Goal: Task Accomplishment & Management: Complete application form

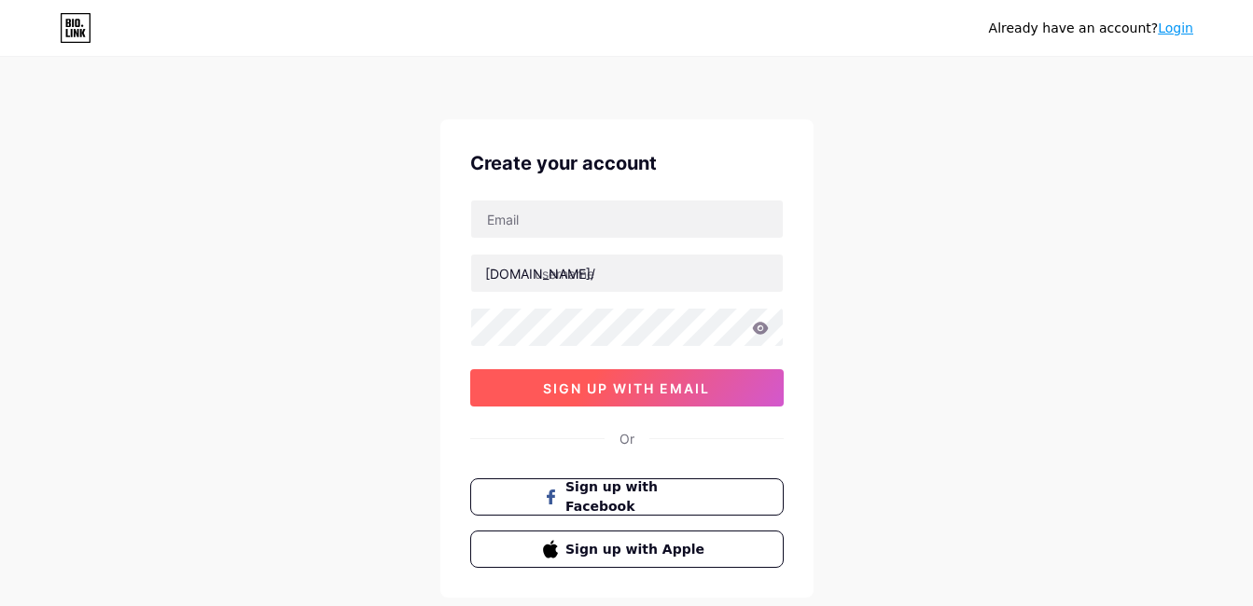
click at [664, 383] on span "sign up with email" at bounding box center [626, 389] width 167 height 16
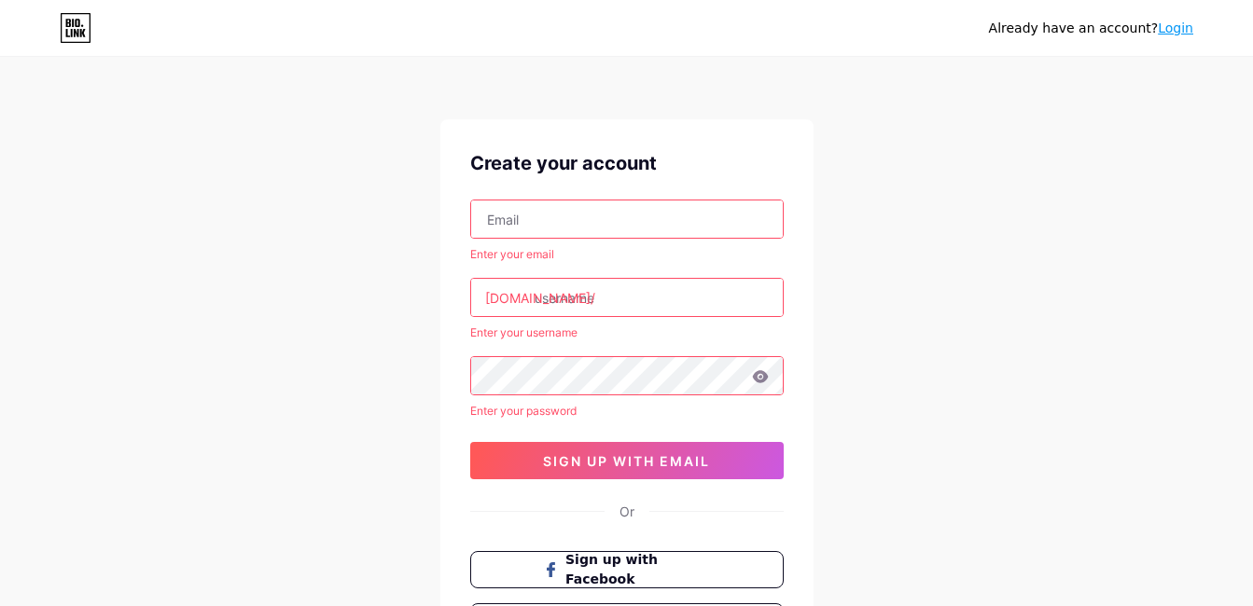
click at [622, 221] on input "text" at bounding box center [627, 219] width 312 height 37
type input "[EMAIL_ADDRESS][DOMAIN_NAME]"
click at [594, 305] on input "text" at bounding box center [627, 297] width 312 height 37
type input "hijratul sofea"
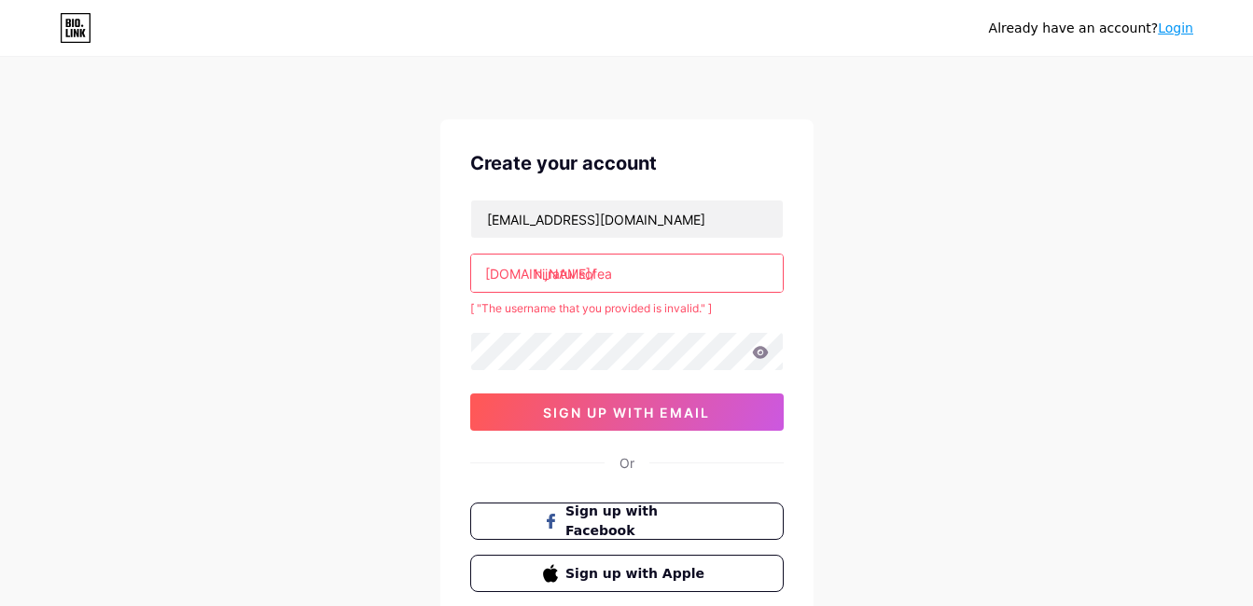
click at [579, 272] on input "hijratul sofea" at bounding box center [627, 273] width 312 height 37
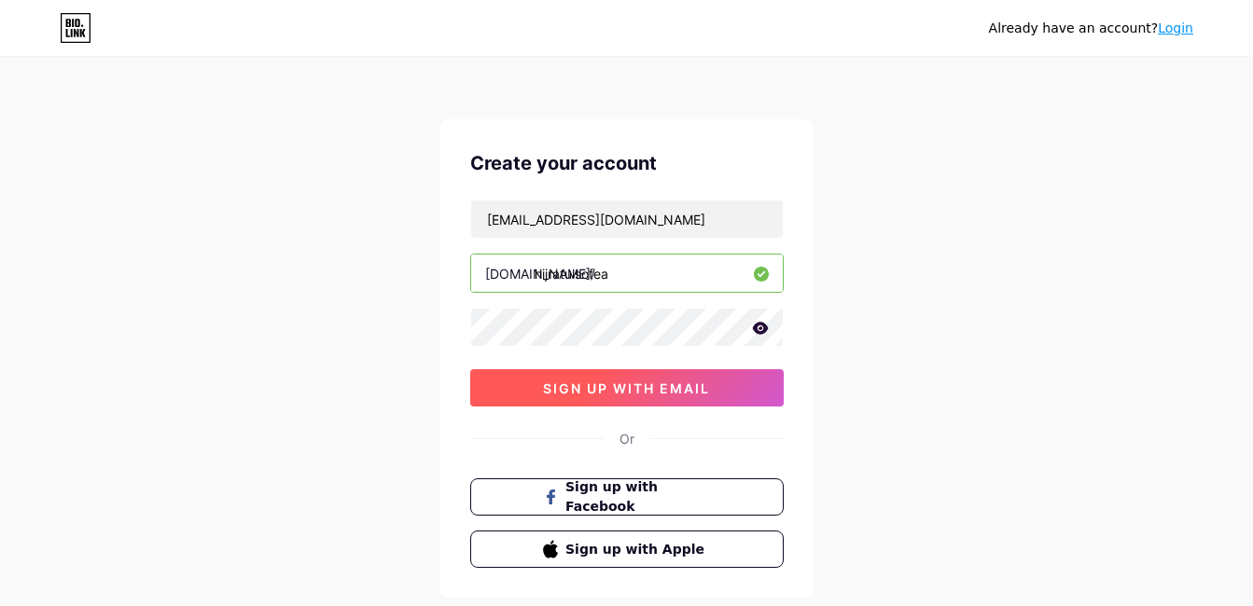
click at [556, 376] on button "sign up with email" at bounding box center [626, 387] width 313 height 37
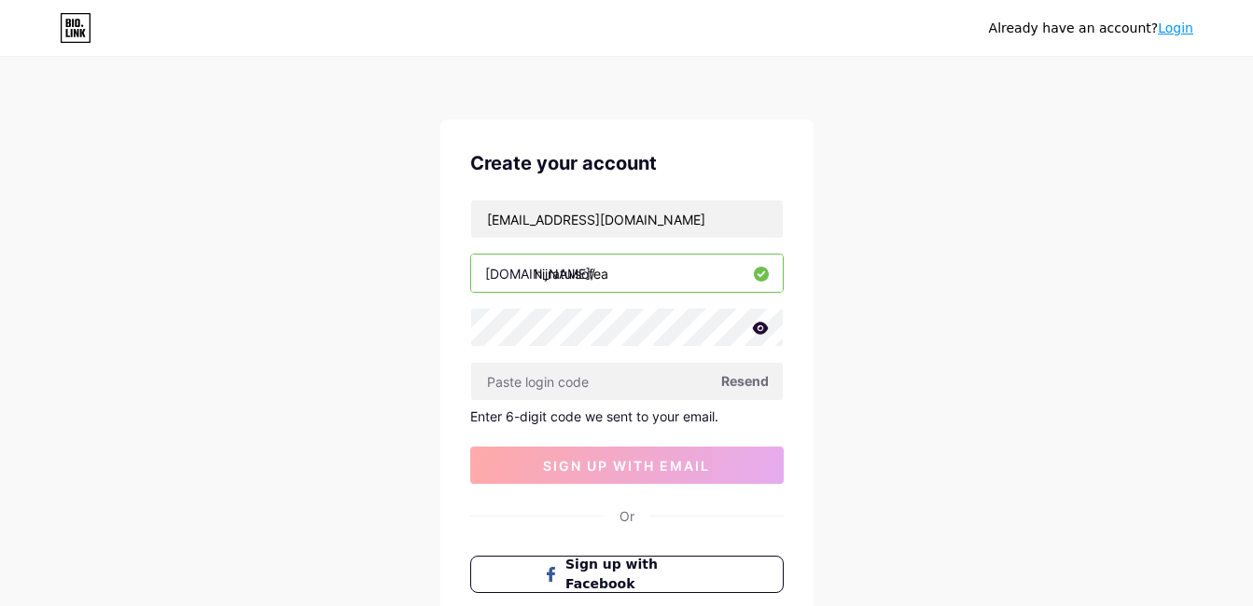
click at [613, 281] on input "hijratulsofea" at bounding box center [627, 273] width 312 height 37
type input "h"
type input "waszabyhijra"
click at [736, 380] on span "Resend" at bounding box center [745, 381] width 48 height 20
click at [899, 255] on div "Already have an account? Login Create your account [EMAIL_ADDRESS][DOMAIN_NAME]…" at bounding box center [626, 395] width 1253 height 791
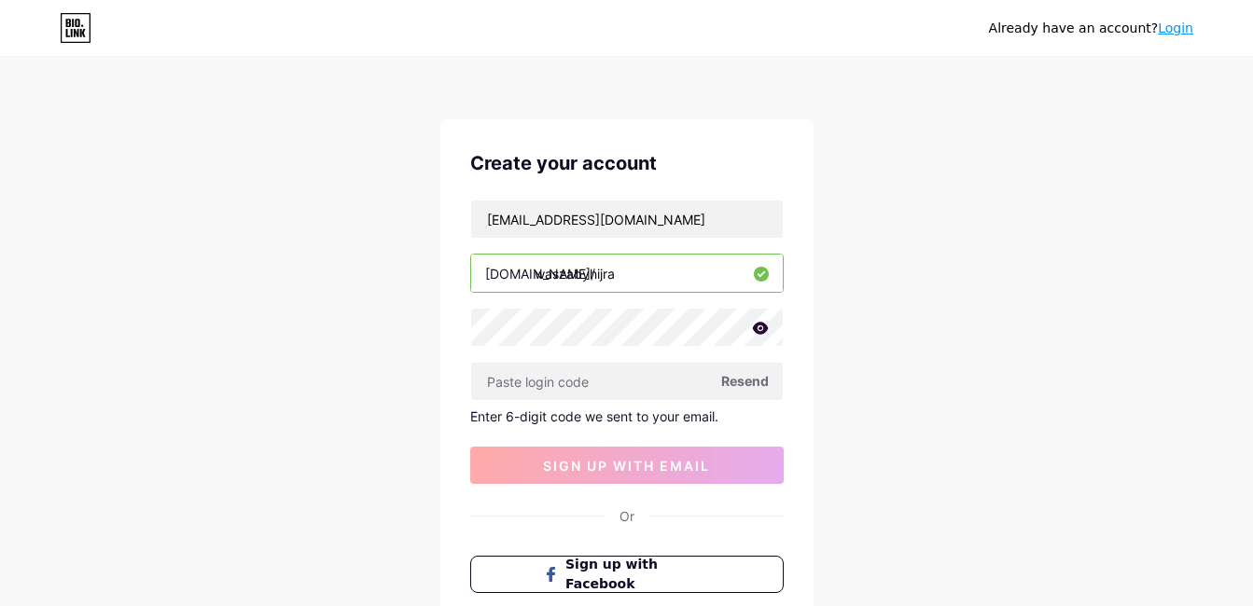
click at [738, 377] on span "Resend" at bounding box center [745, 381] width 48 height 20
